Goal: Task Accomplishment & Management: Manage account settings

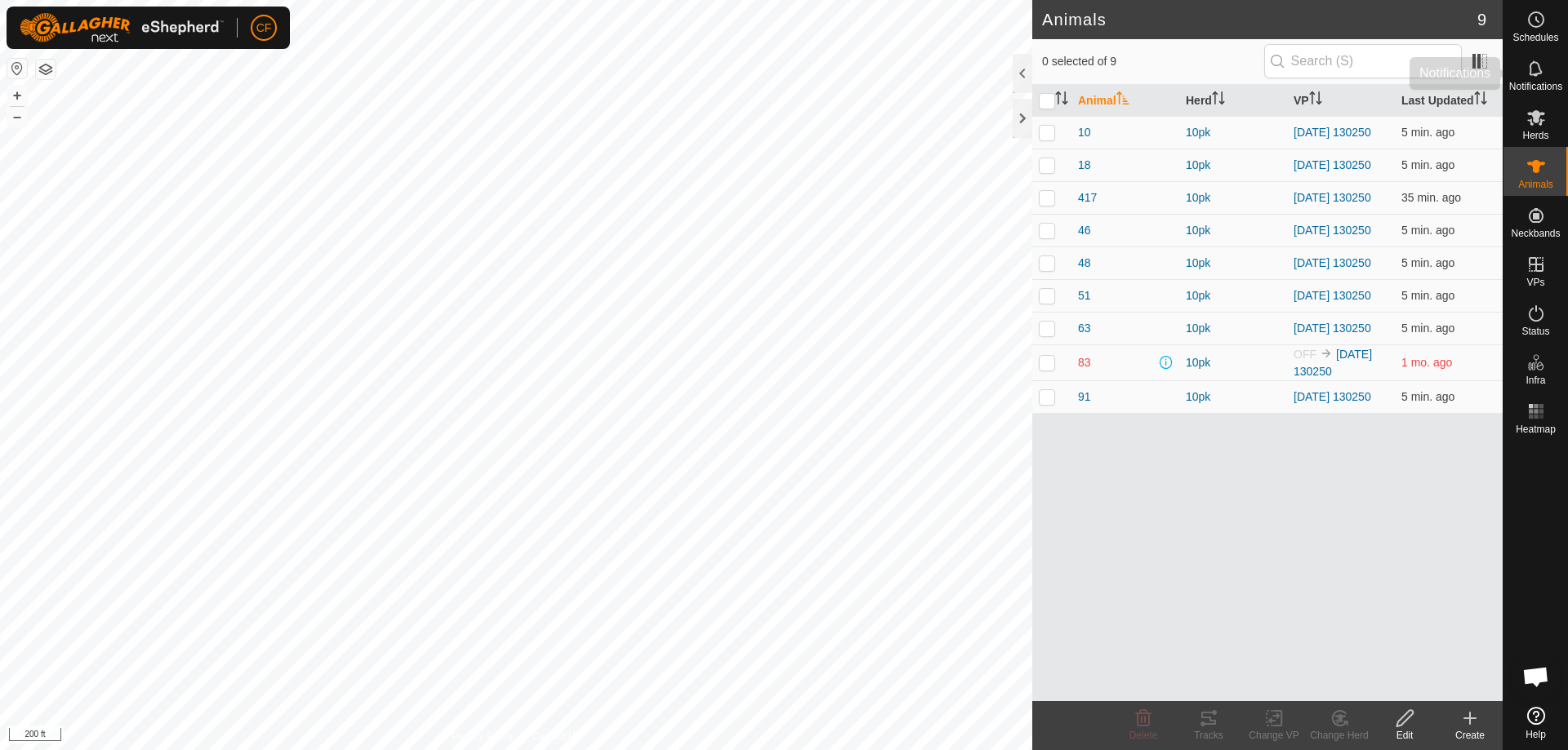
click at [1525, 73] on es-notification-svg-icon at bounding box center [1535, 69] width 29 height 26
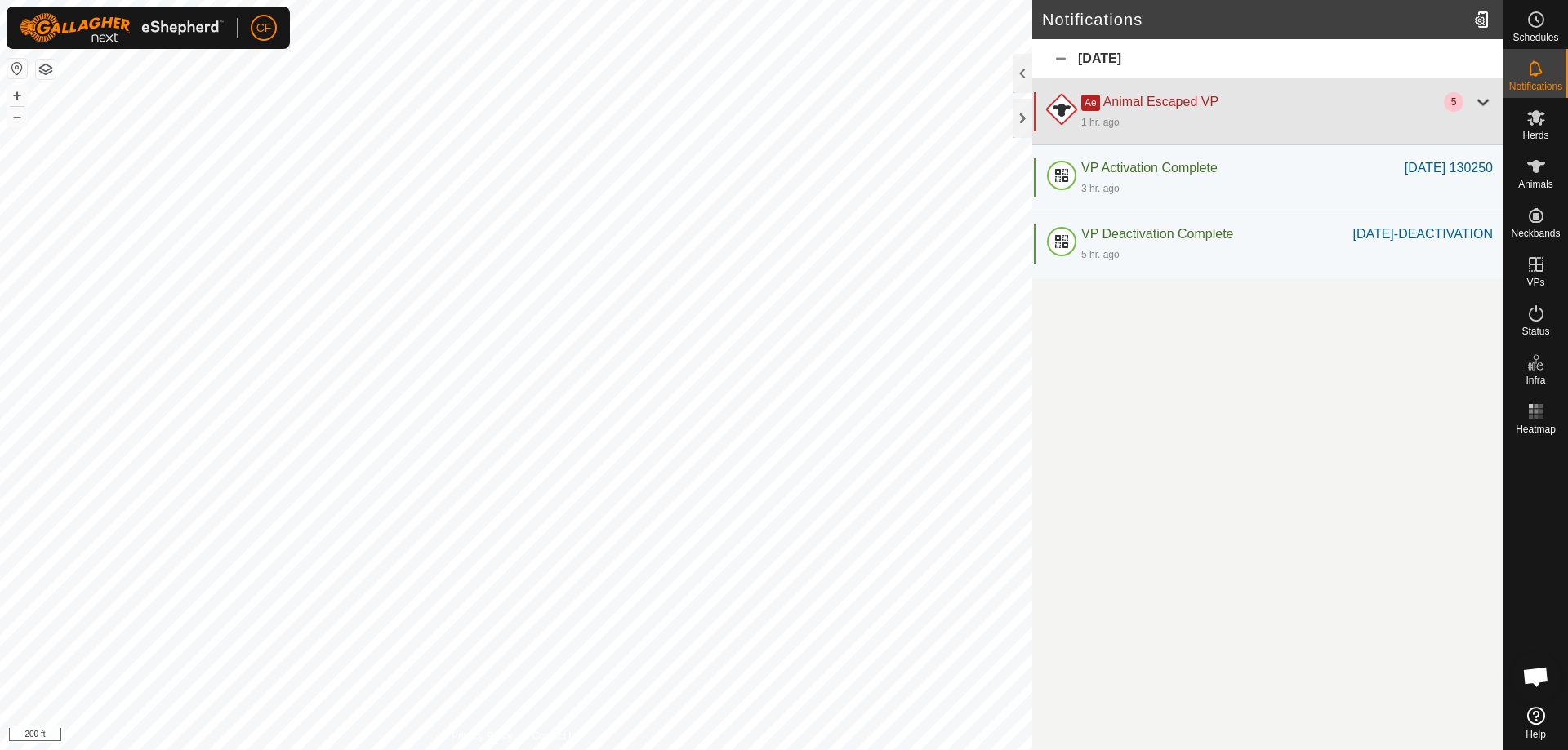
click at [1234, 106] on div "Ae Animal Escaped VP" at bounding box center [1262, 102] width 363 height 19
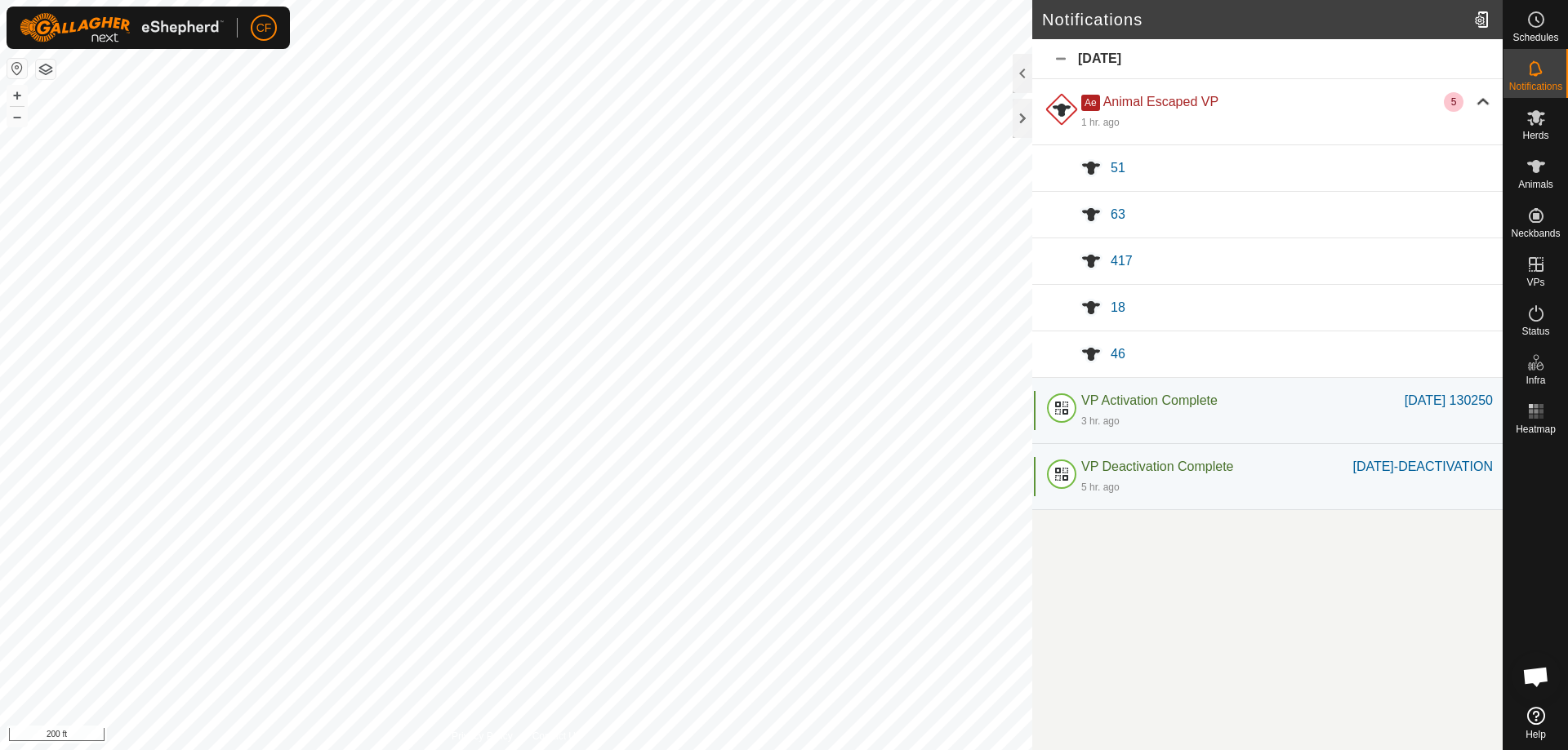
click at [1062, 56] on div "Today" at bounding box center [1267, 58] width 470 height 40
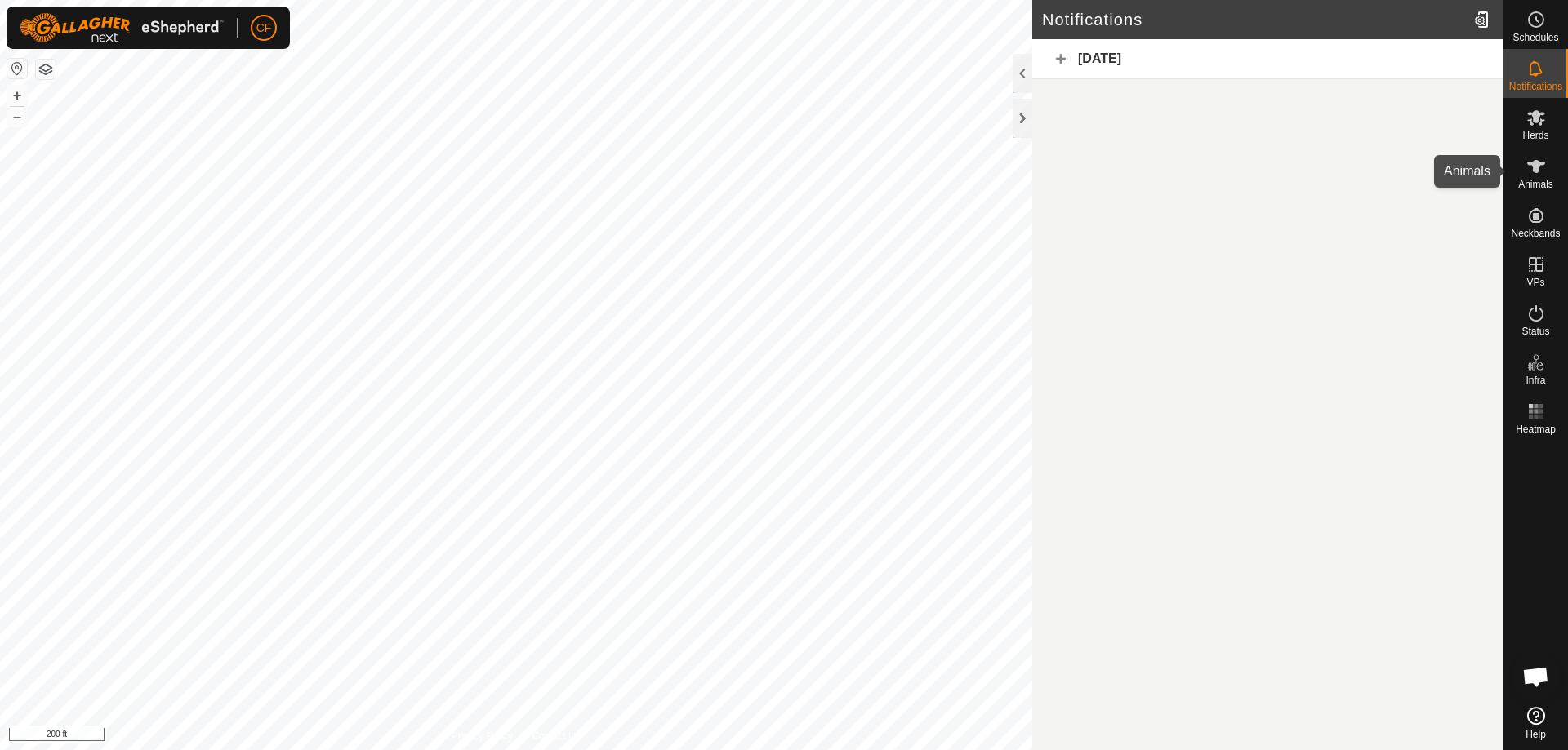
click at [1534, 175] on icon at bounding box center [1535, 167] width 19 height 19
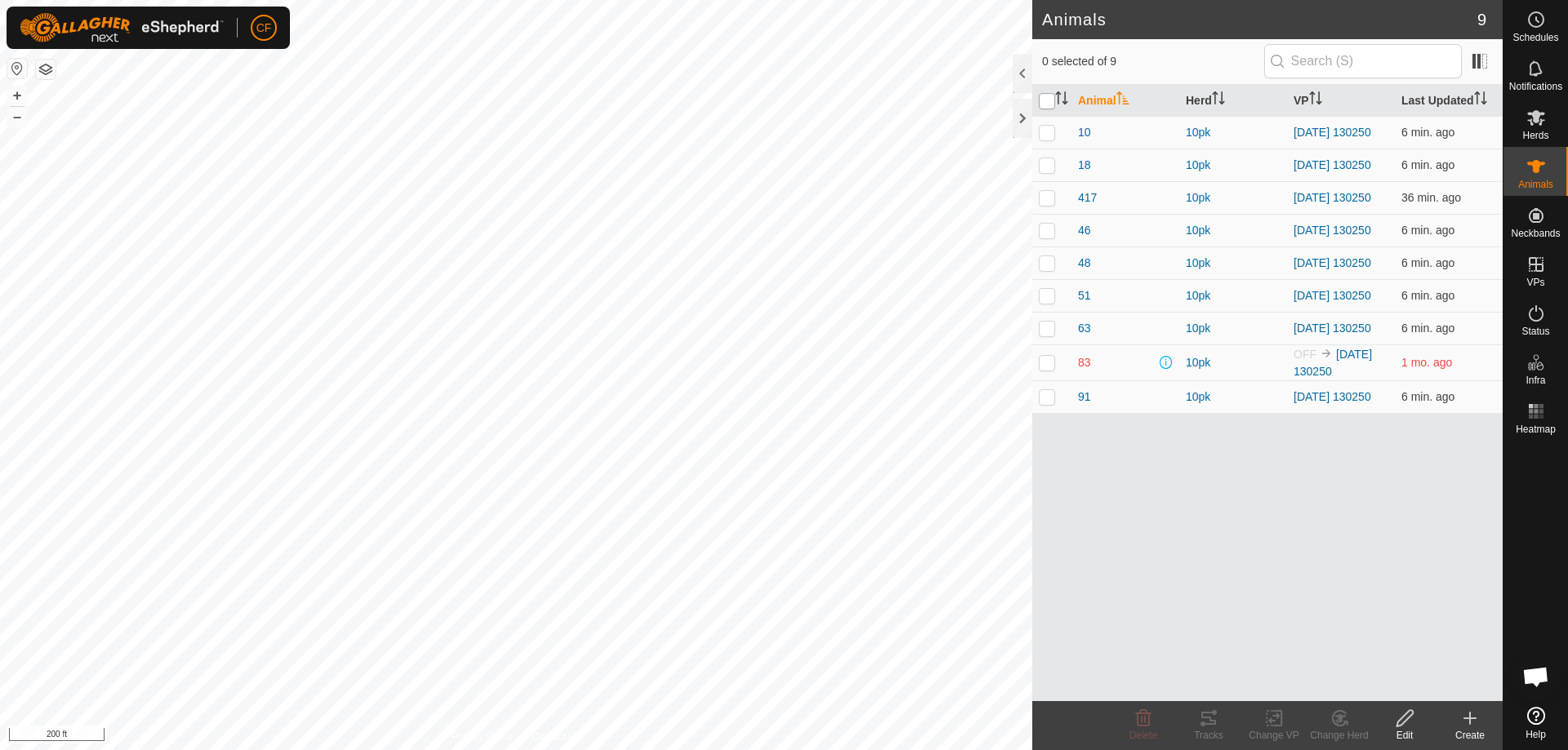
click at [1044, 103] on input "checkbox" at bounding box center [1047, 101] width 17 height 17
checkbox input "true"
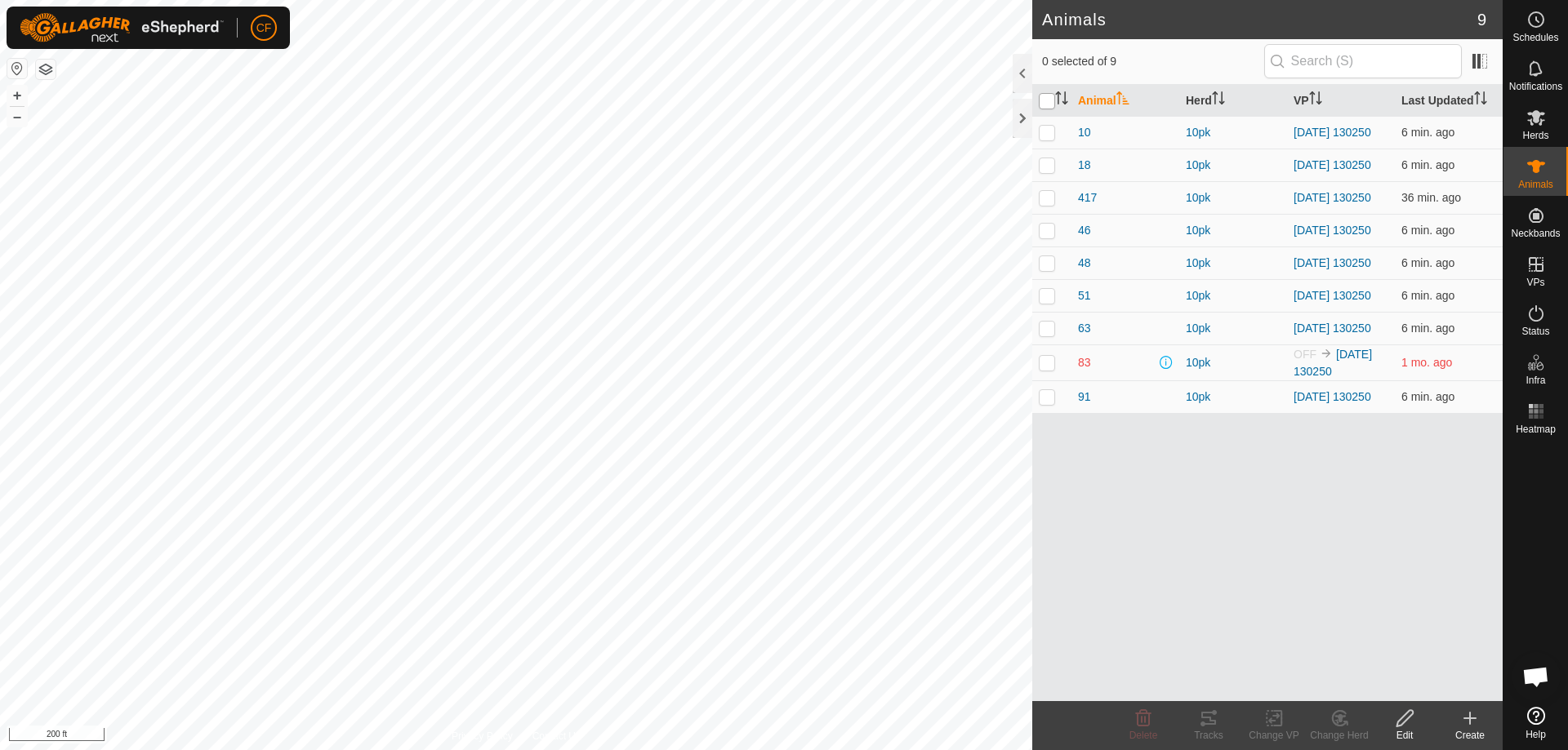
checkbox input "true"
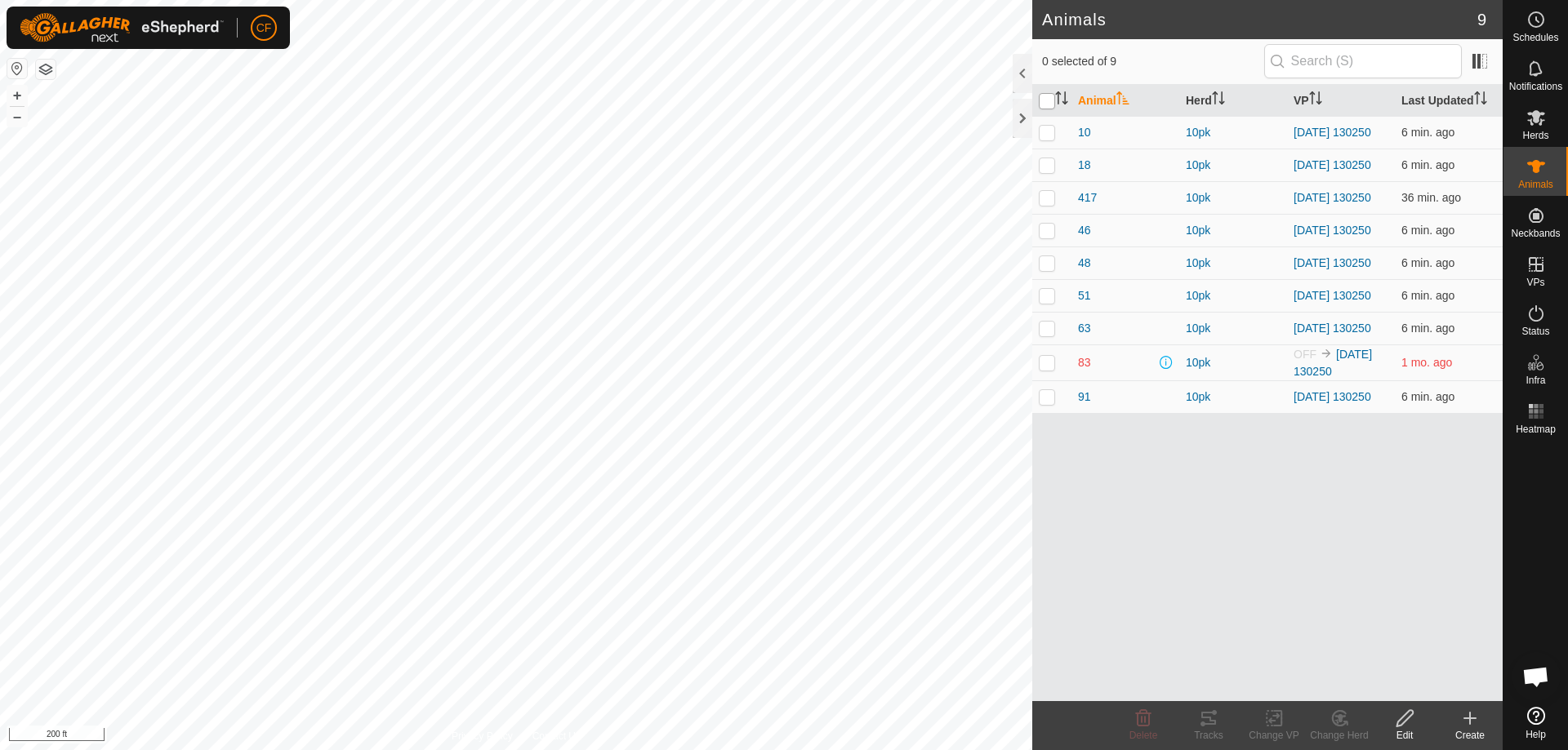
checkbox input "true"
click at [1264, 723] on icon at bounding box center [1273, 718] width 20 height 19
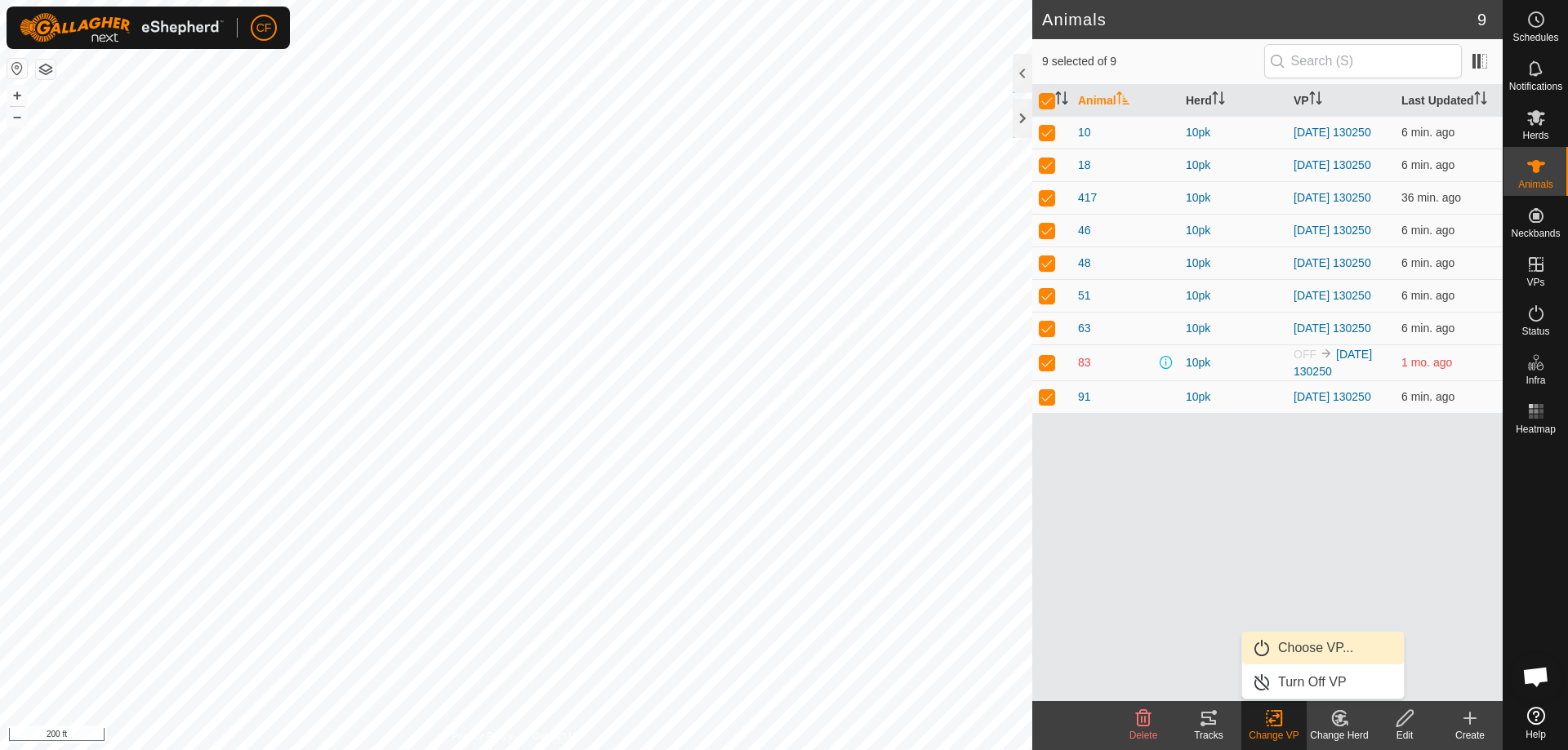
click at [1301, 649] on link "Choose VP..." at bounding box center [1322, 648] width 161 height 33
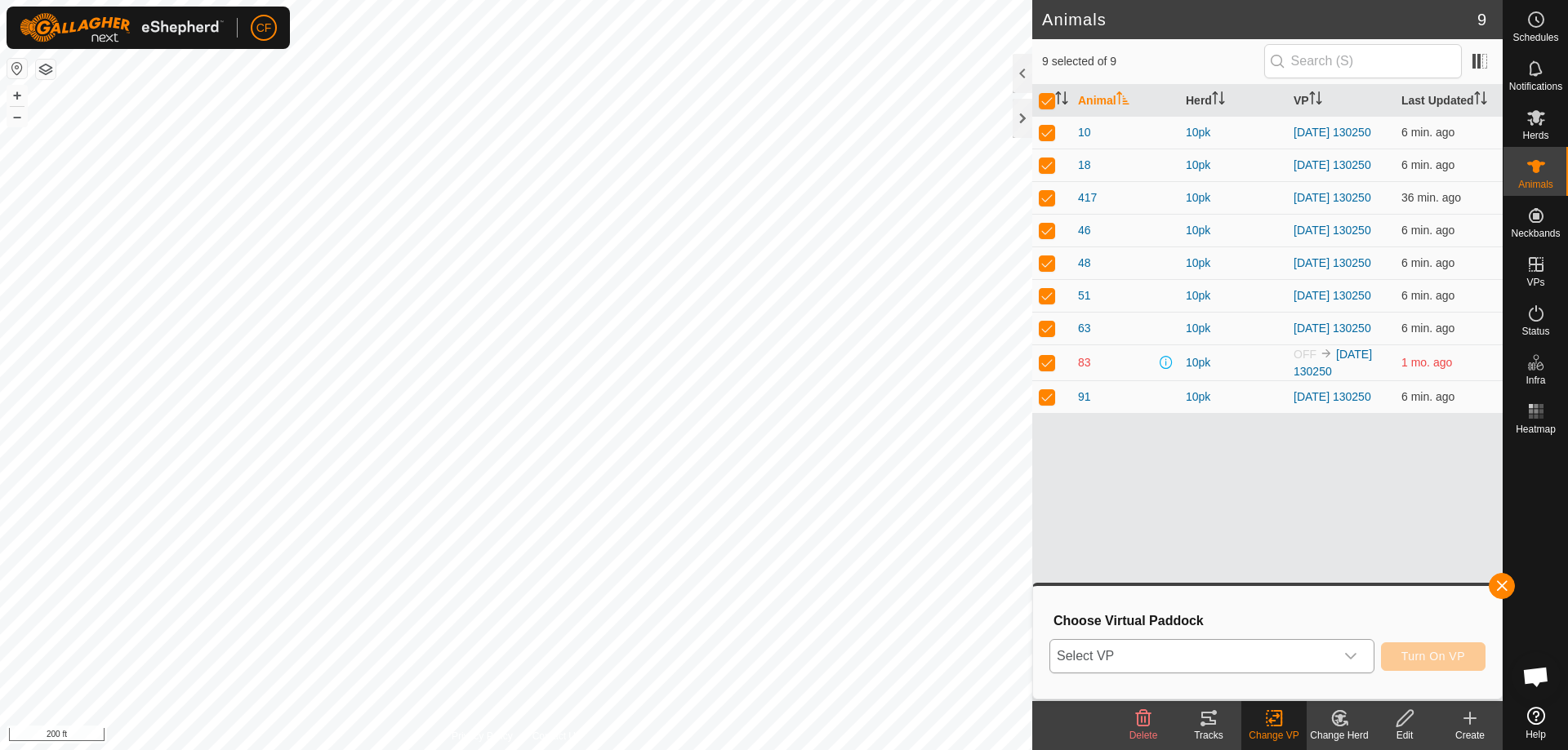
click at [1269, 657] on span "Select VP" at bounding box center [1192, 656] width 284 height 33
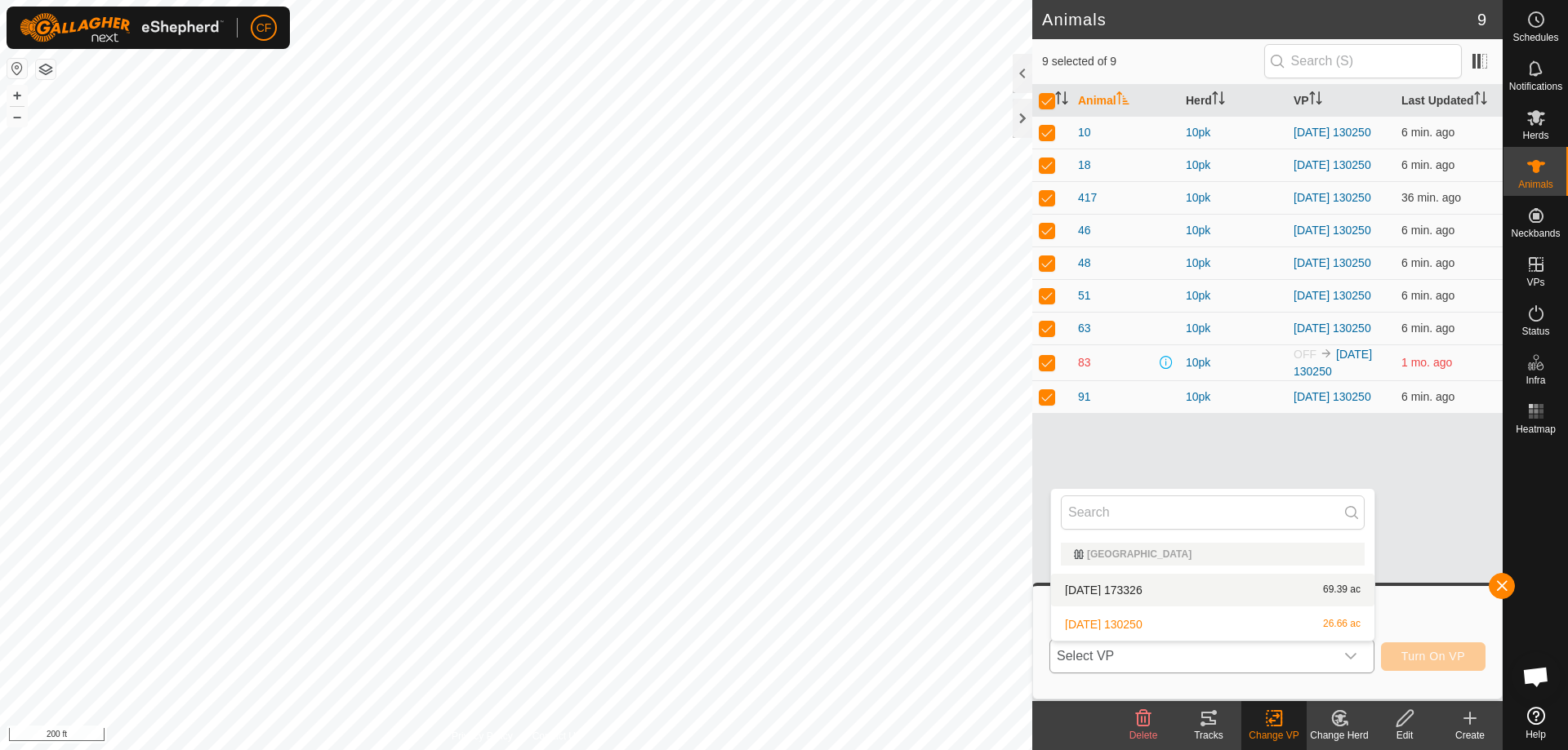
click at [1206, 587] on li "2025-08-24 173326 69.39 ac" at bounding box center [1212, 590] width 323 height 33
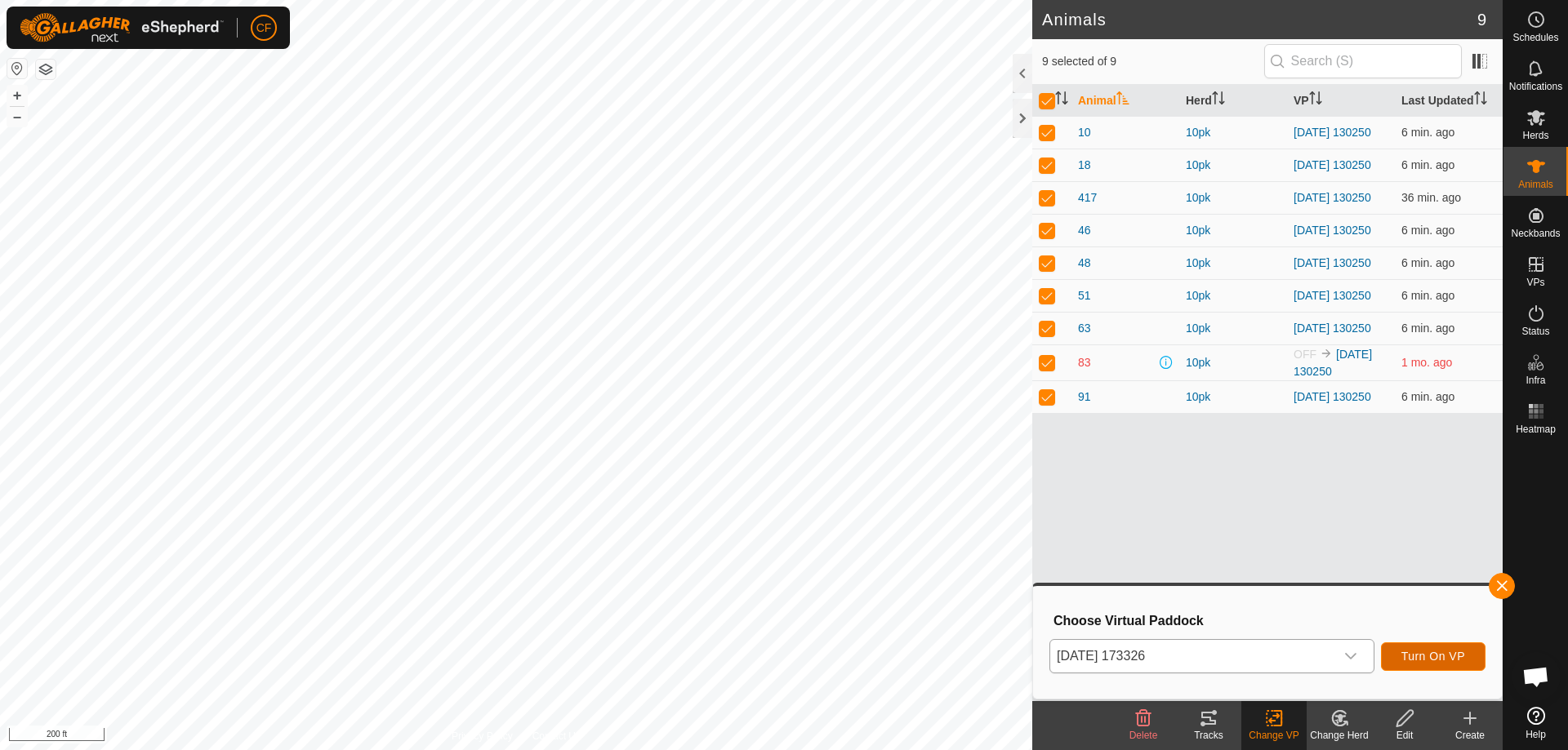
click at [1446, 658] on span "Turn On VP" at bounding box center [1433, 656] width 64 height 13
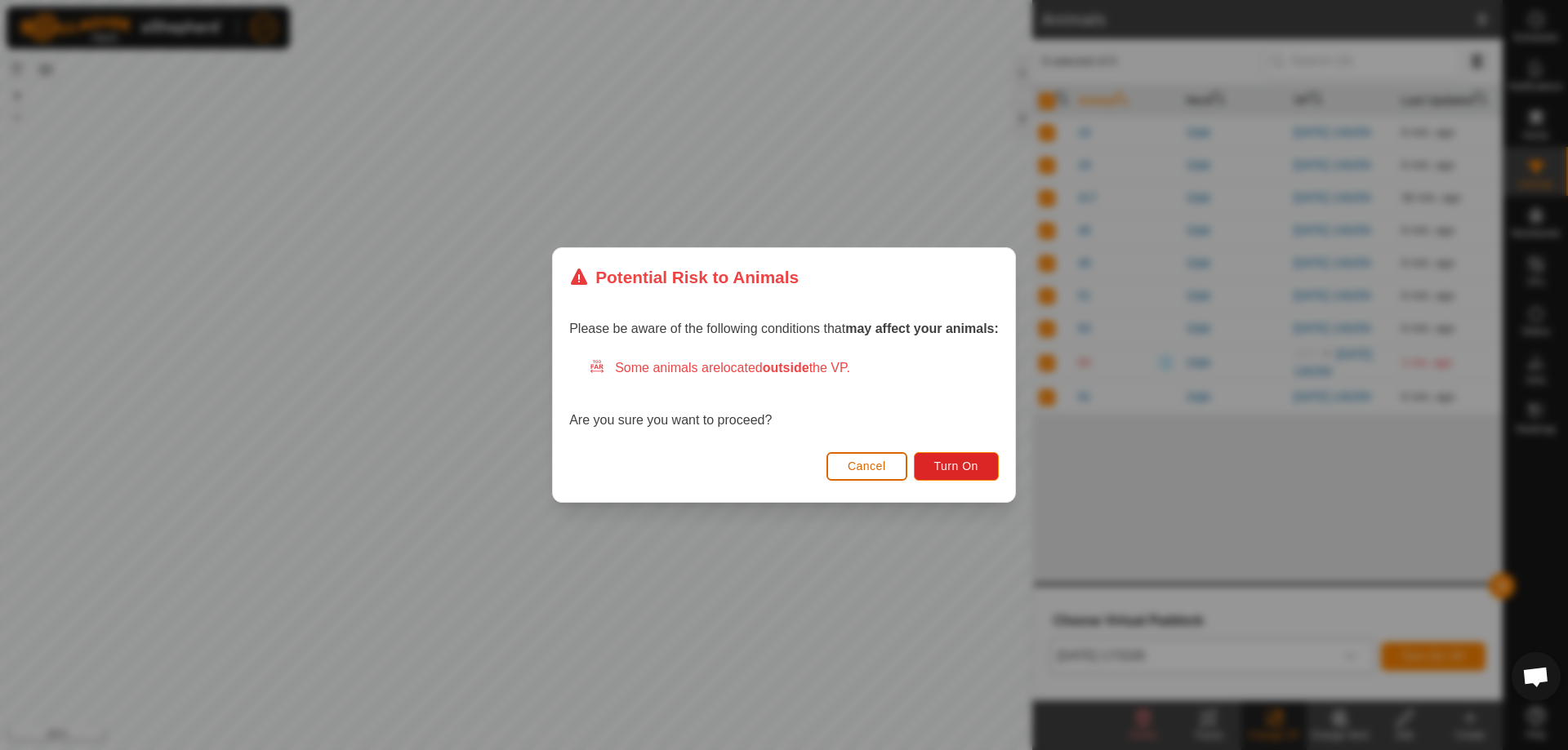
click at [859, 472] on span "Cancel" at bounding box center [866, 466] width 38 height 13
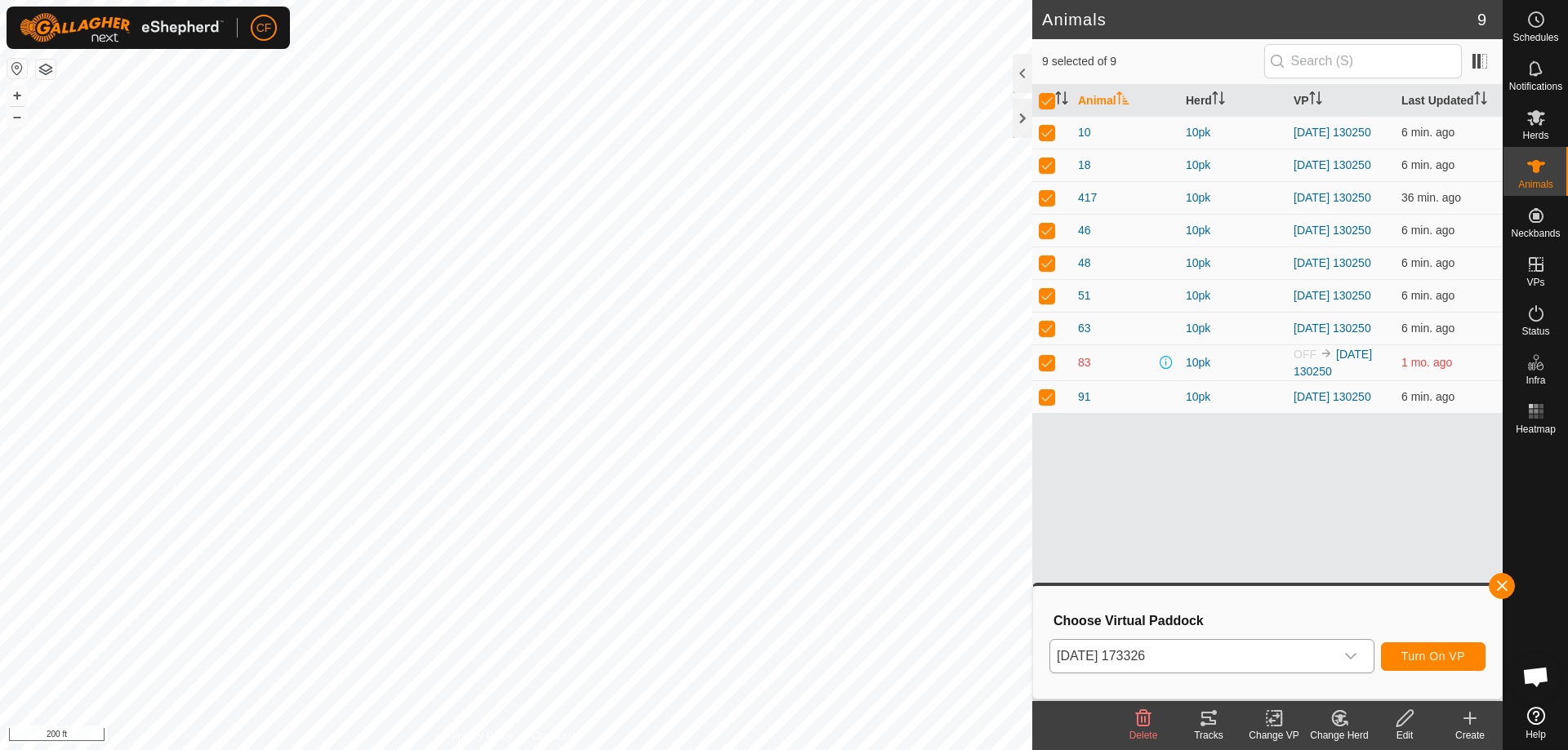
click at [1047, 369] on p-checkbox at bounding box center [1047, 362] width 17 height 13
checkbox input "false"
click at [1359, 656] on div "dropdown trigger" at bounding box center [1350, 656] width 33 height 33
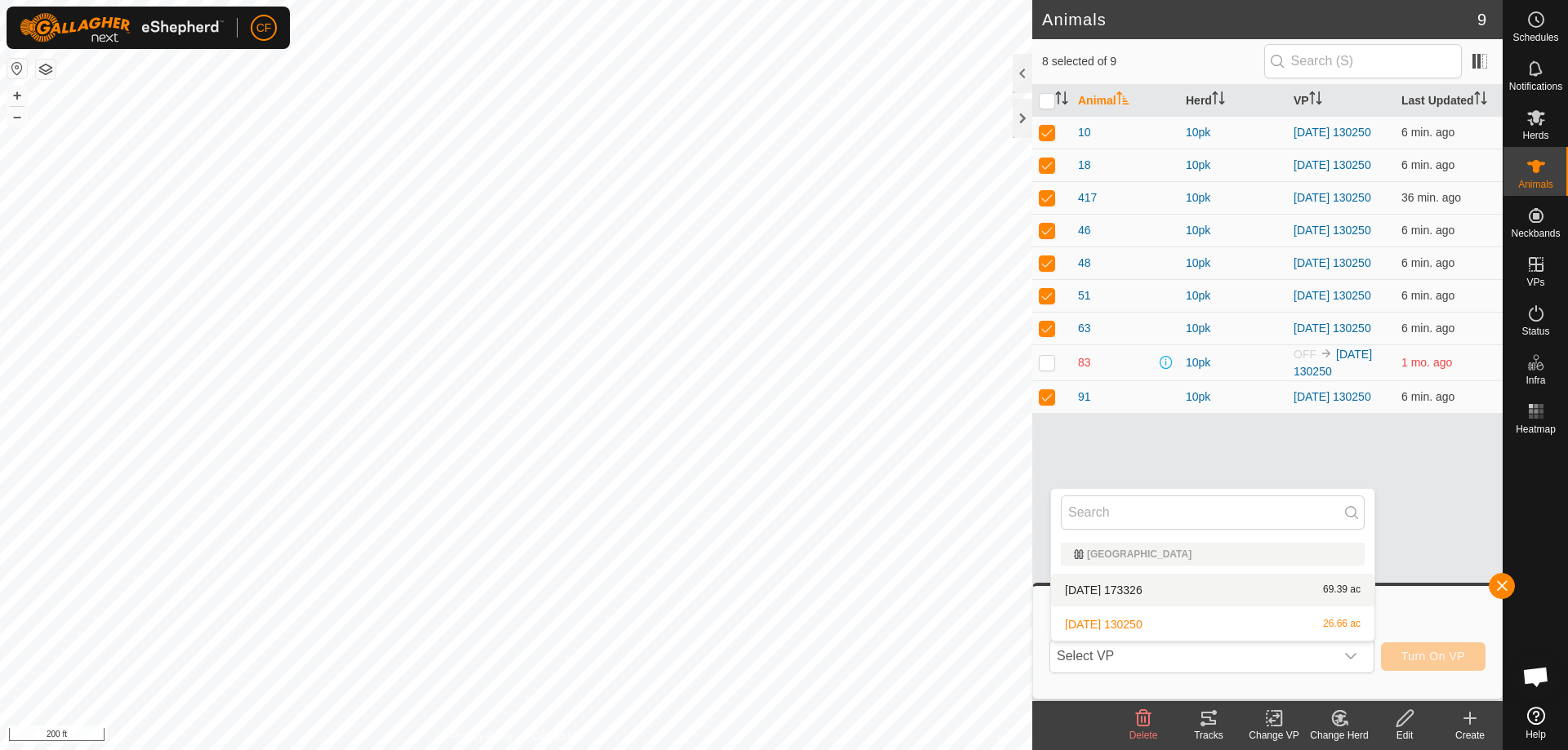
click at [1235, 586] on li "2025-08-24 173326 69.39 ac" at bounding box center [1212, 590] width 323 height 33
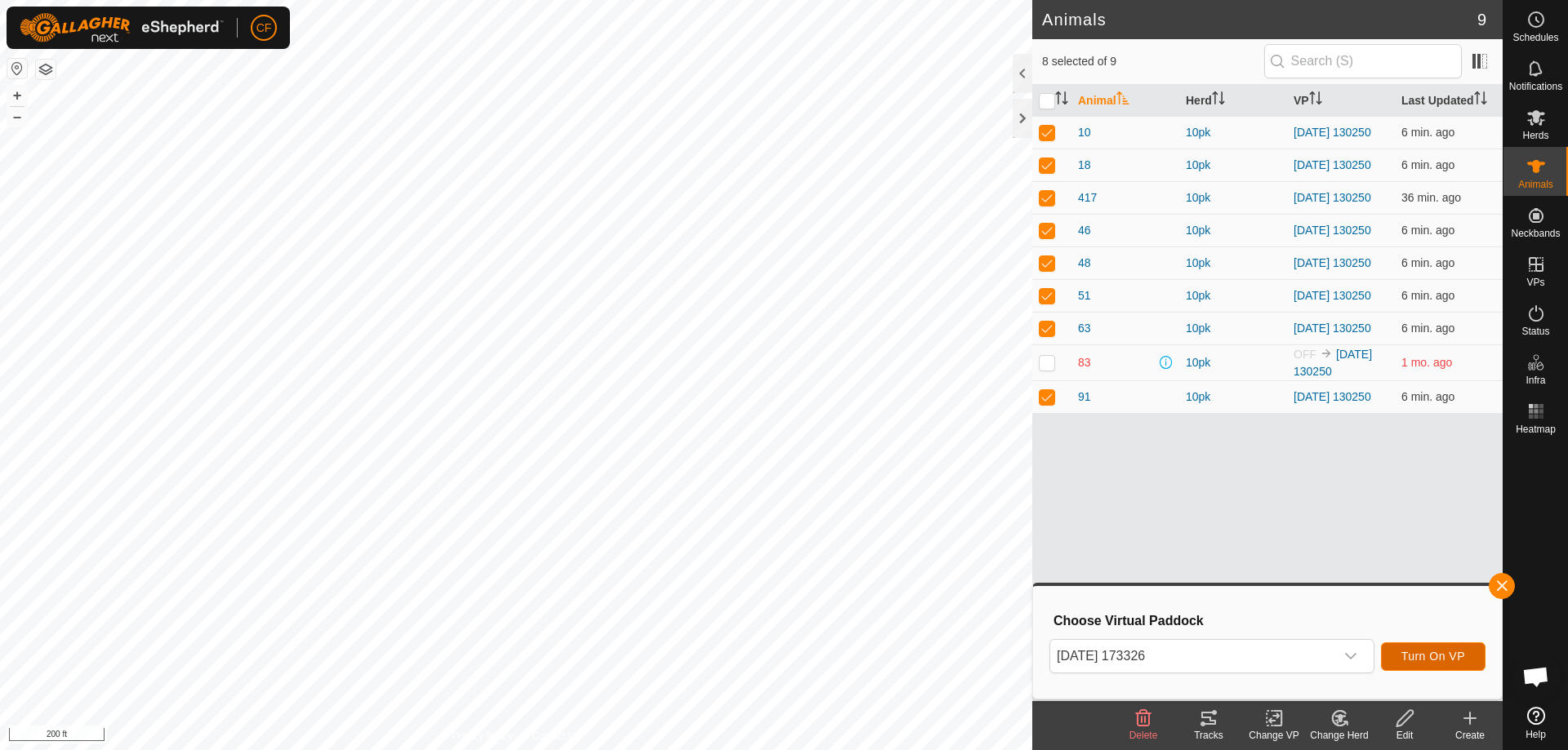
click at [1450, 652] on span "Turn On VP" at bounding box center [1433, 656] width 64 height 13
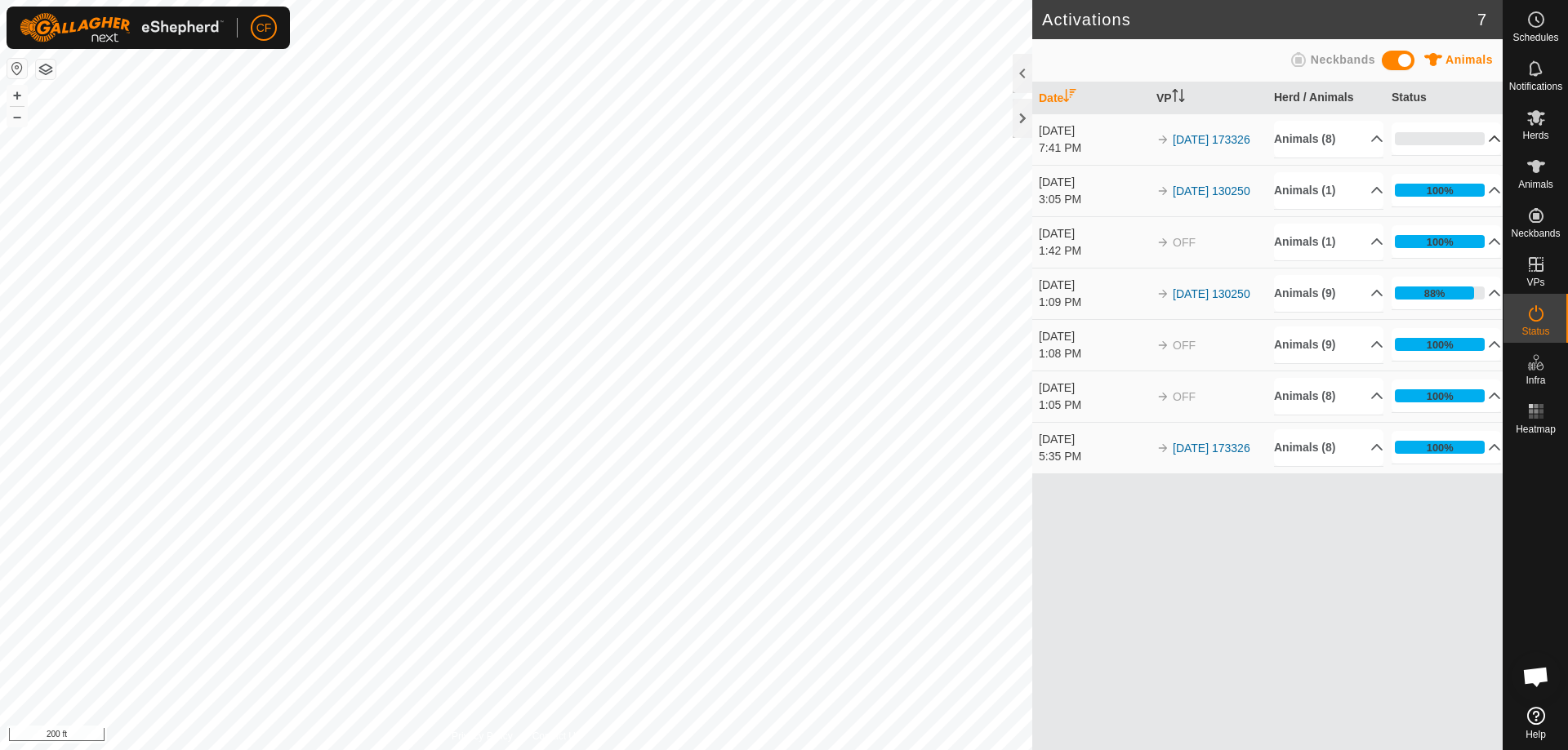
click at [1424, 137] on p-accordion-header "0%" at bounding box center [1446, 139] width 109 height 33
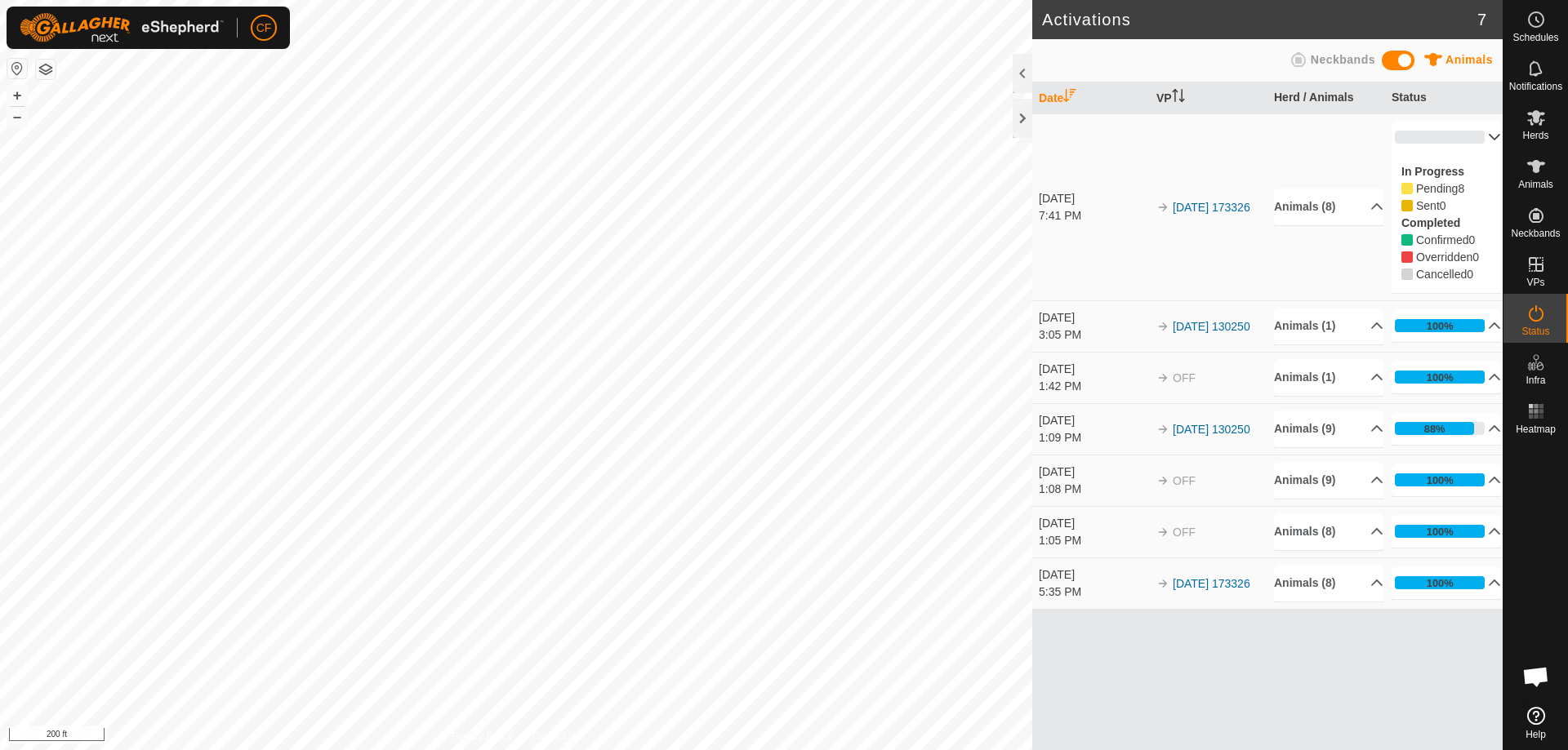
click at [1424, 137] on p-accordion-header "0%" at bounding box center [1446, 137] width 109 height 33
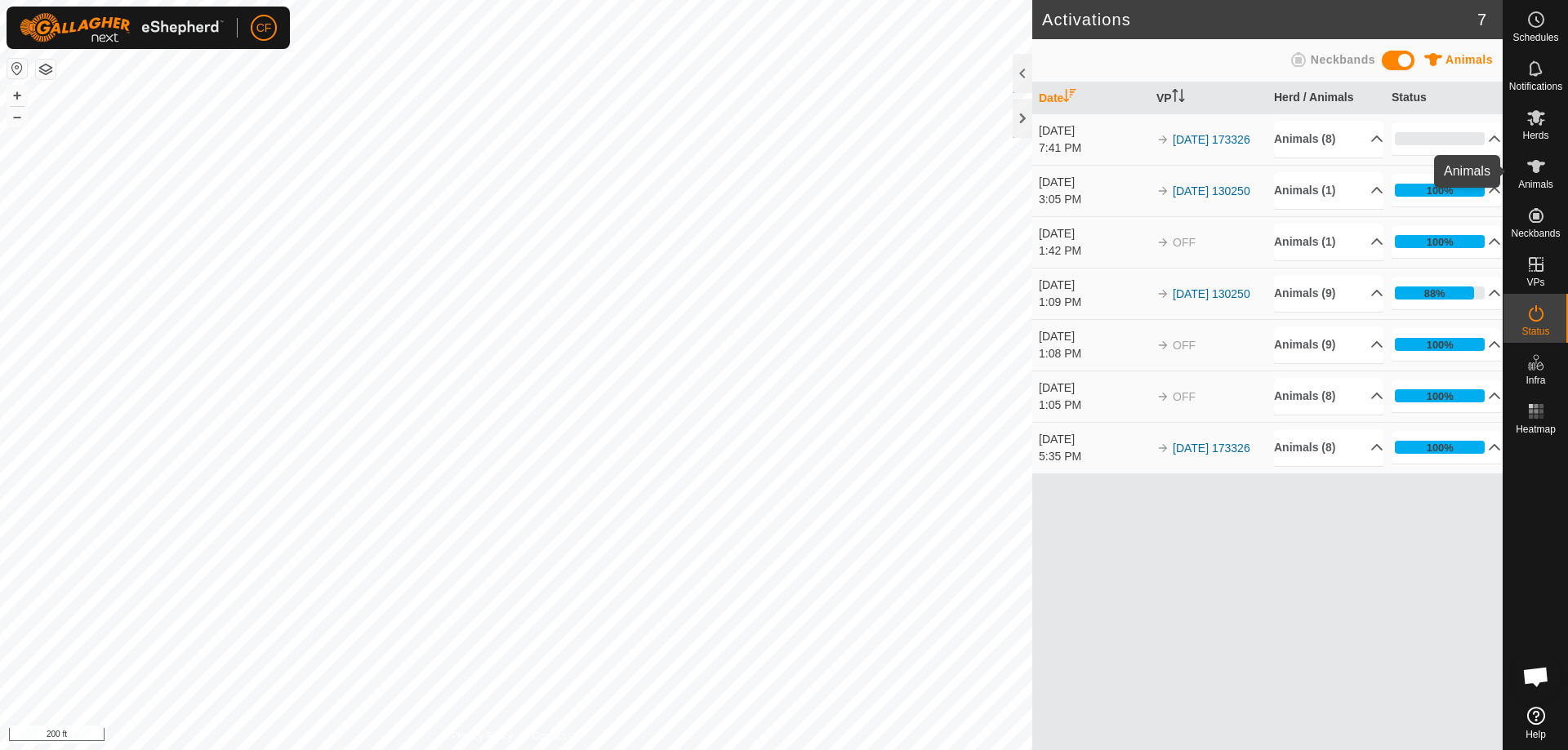
click at [1536, 167] on icon at bounding box center [1535, 166] width 18 height 13
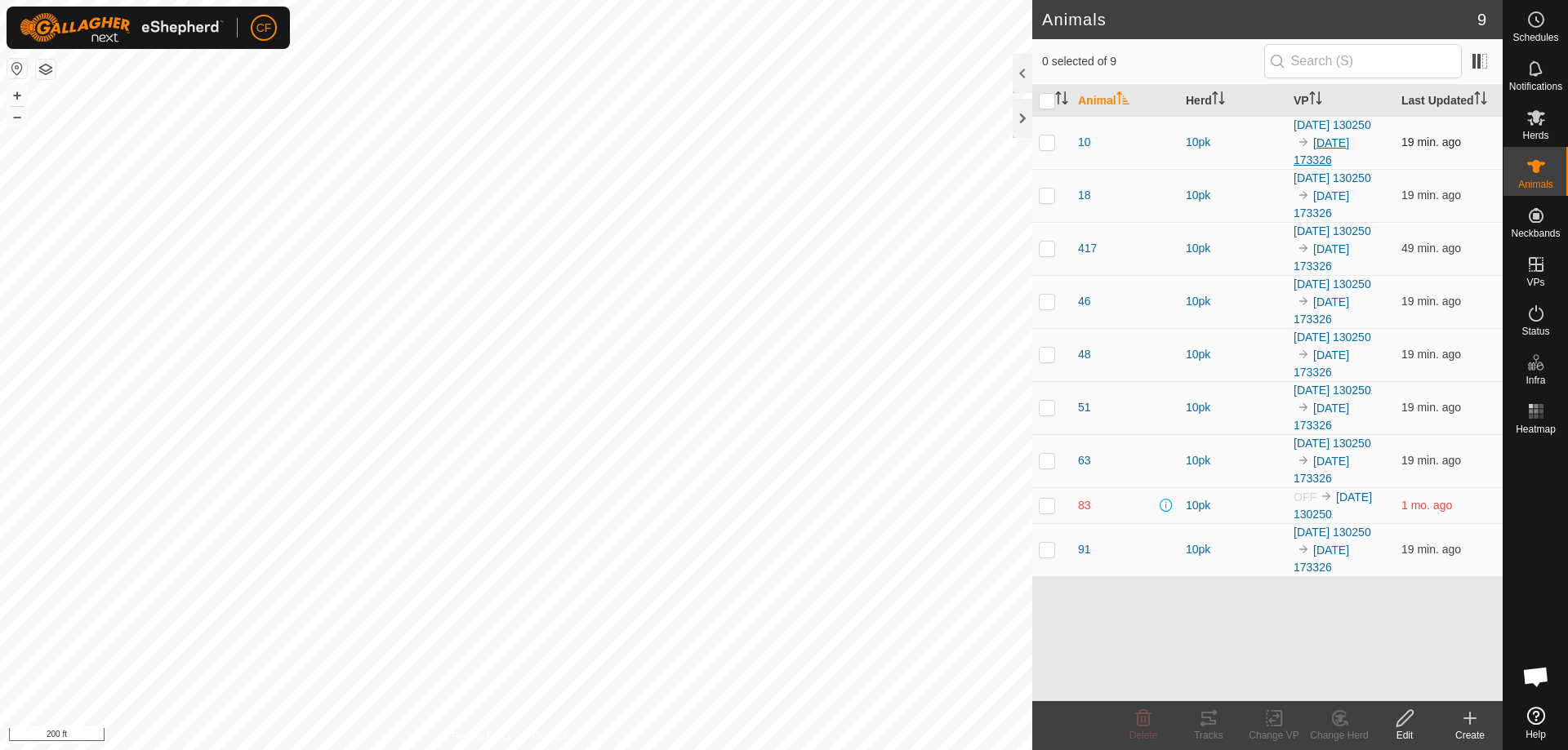
click at [1340, 161] on link "[DATE] 173326" at bounding box center [1321, 152] width 56 height 30
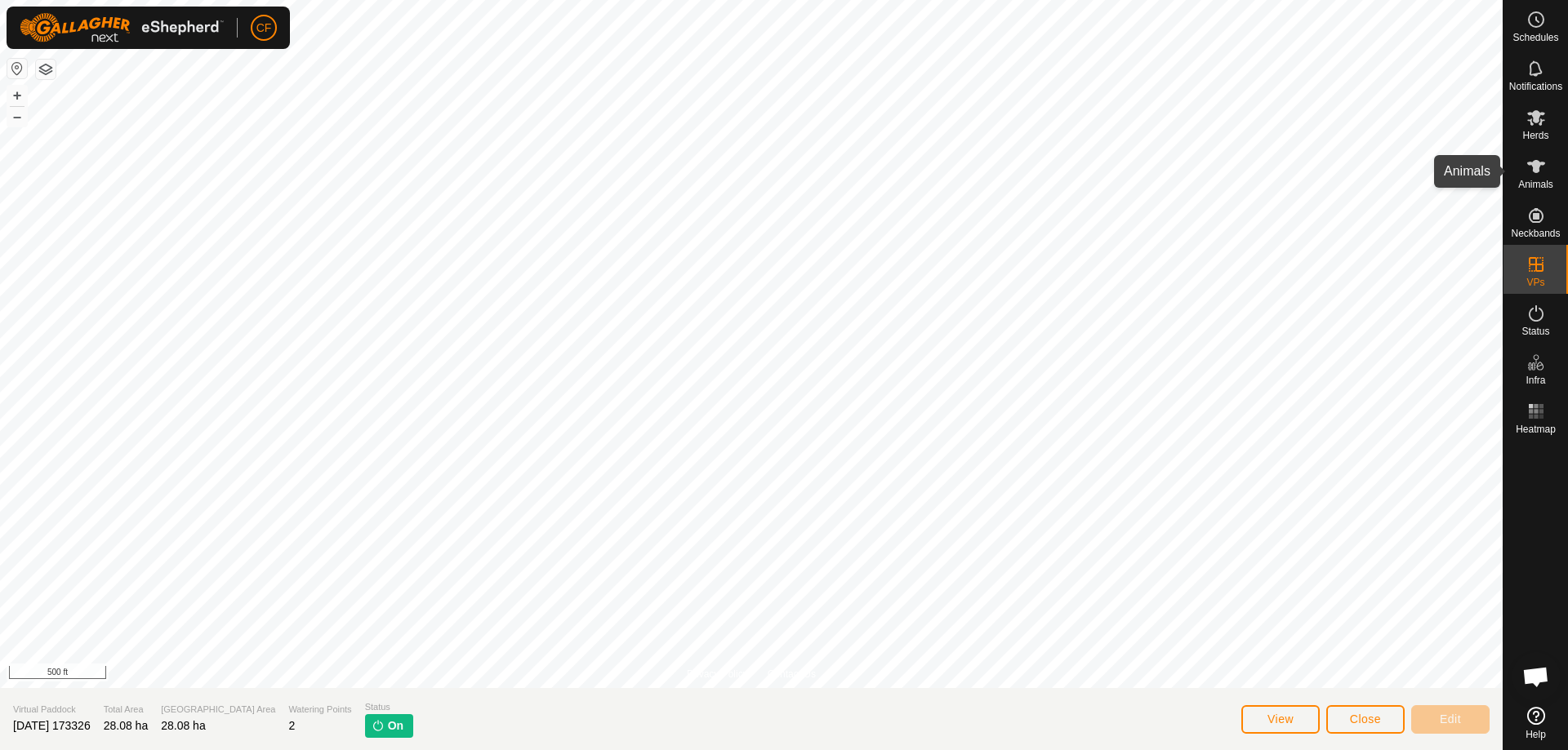
click at [1539, 176] on es-animals-svg-icon at bounding box center [1535, 167] width 29 height 26
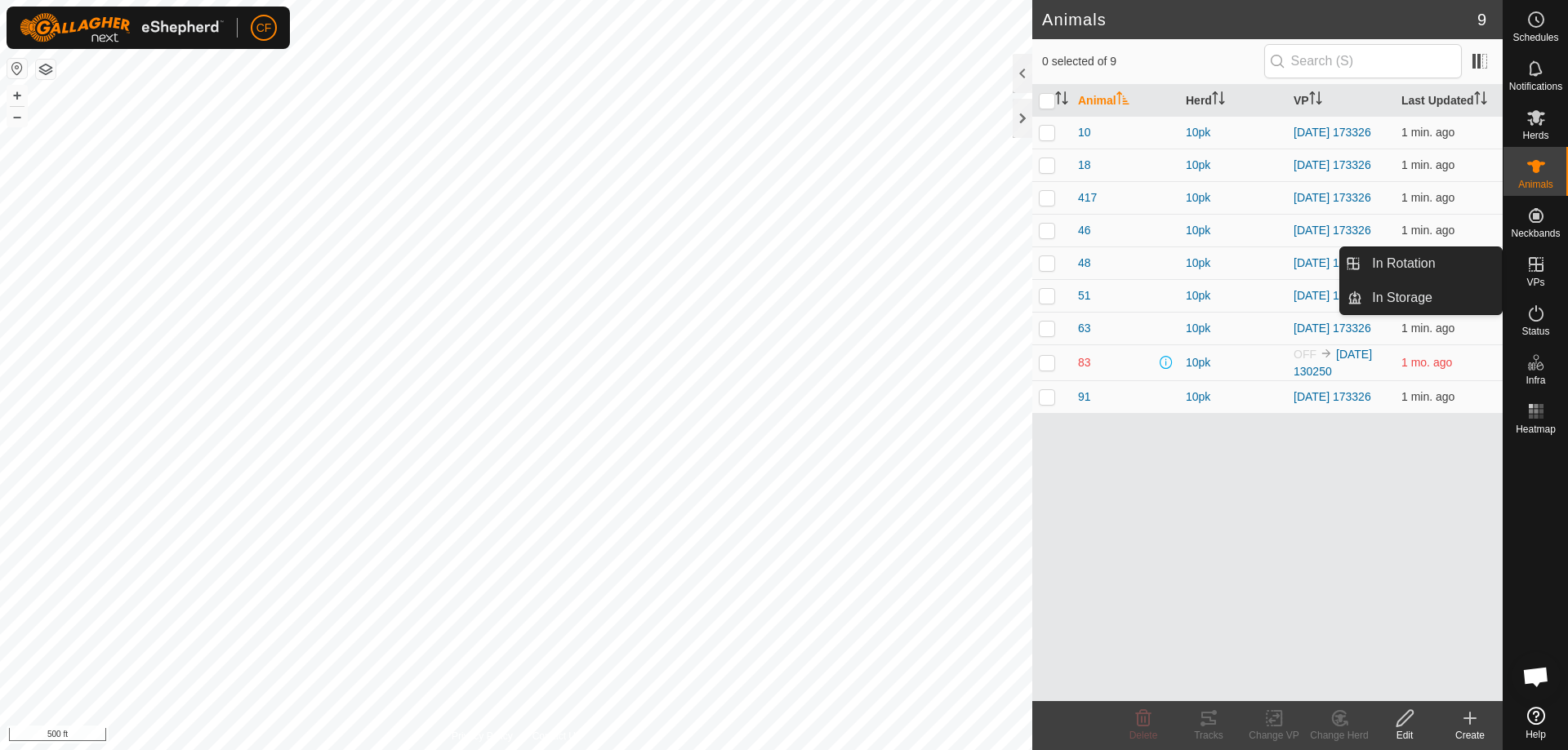
click at [1532, 259] on icon at bounding box center [1535, 265] width 19 height 19
click at [1540, 271] on icon at bounding box center [1535, 264] width 15 height 15
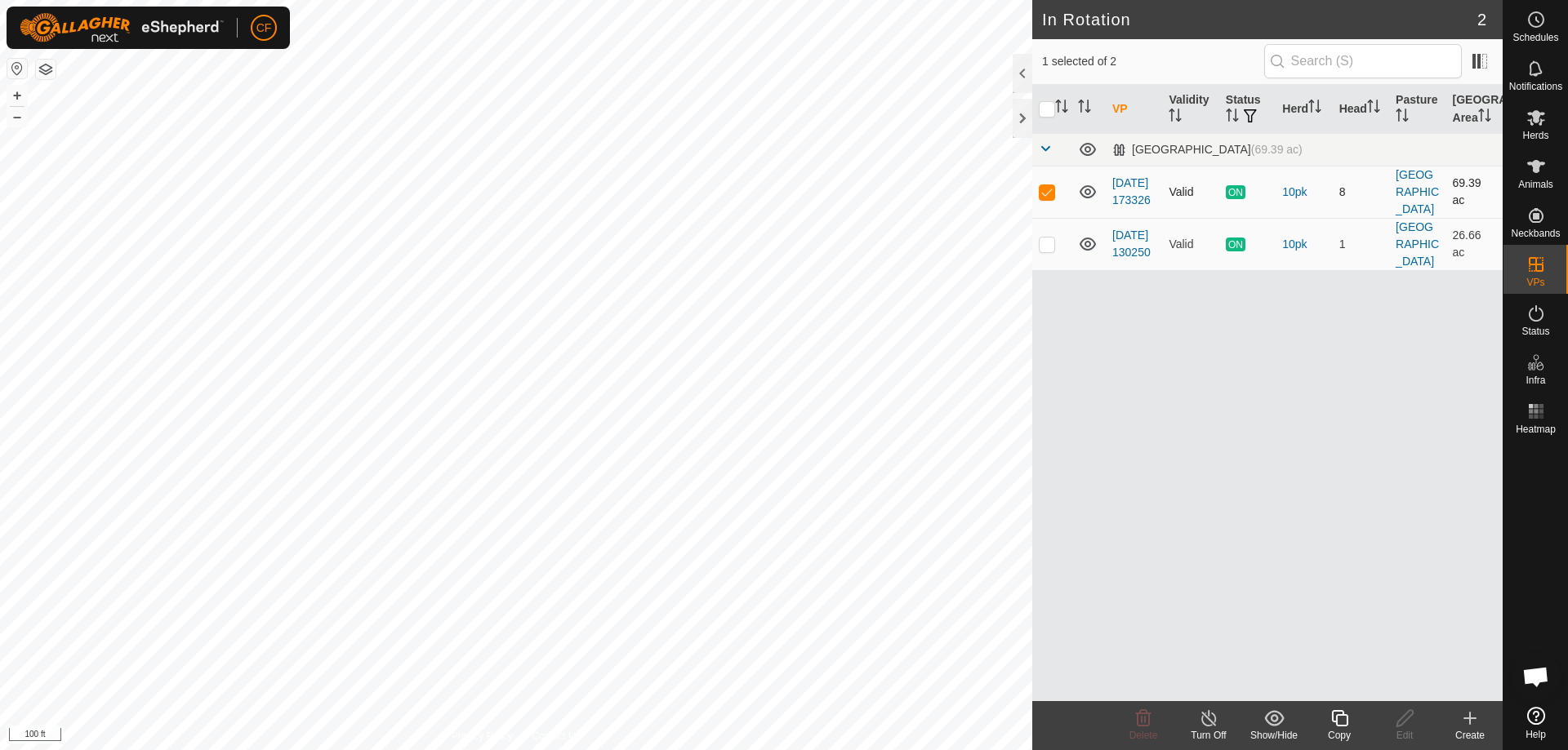
click at [1087, 201] on icon at bounding box center [1087, 191] width 19 height 19
click at [1086, 199] on icon at bounding box center [1087, 191] width 19 height 19
click at [1086, 199] on icon at bounding box center [1087, 191] width 17 height 13
click at [1086, 252] on icon at bounding box center [1087, 244] width 19 height 19
click at [1086, 251] on icon at bounding box center [1087, 244] width 19 height 19
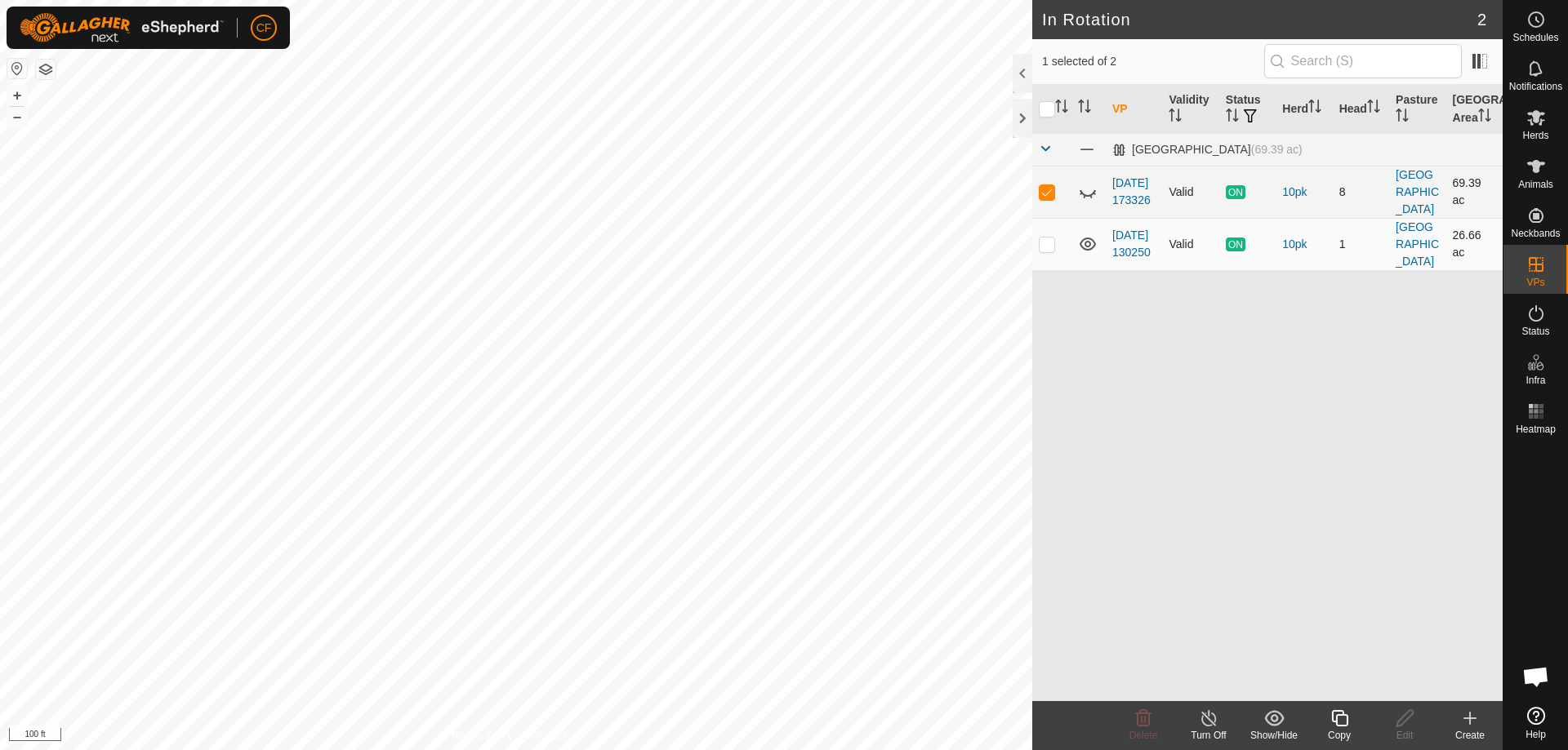
click at [1086, 251] on icon at bounding box center [1087, 244] width 17 height 13
